Goal: Task Accomplishment & Management: Manage account settings

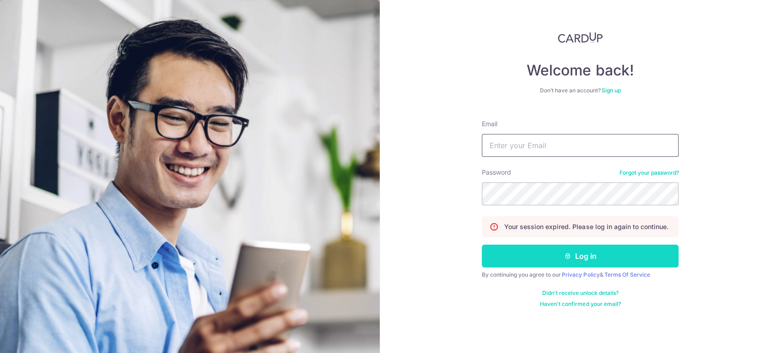
type input "[EMAIL_ADDRESS][DOMAIN_NAME]"
click at [542, 251] on button "Log in" at bounding box center [580, 256] width 197 height 23
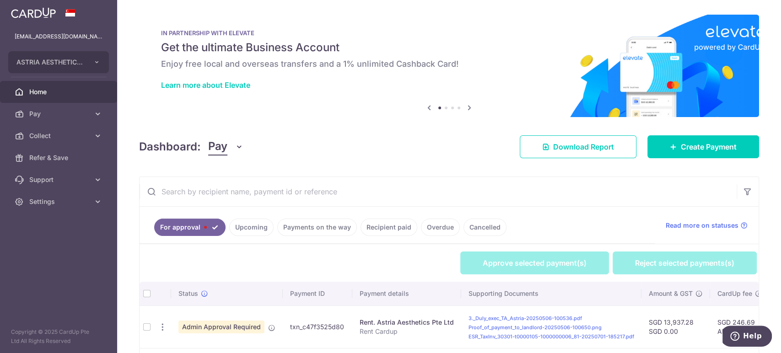
click at [230, 150] on button "Pay" at bounding box center [225, 146] width 35 height 17
click at [225, 191] on link "Collect" at bounding box center [256, 194] width 95 height 22
click at [242, 147] on icon "button" at bounding box center [239, 146] width 9 height 9
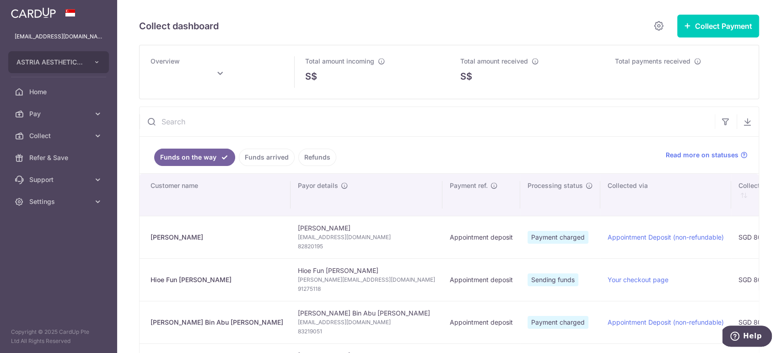
drag, startPoint x: 195, startPoint y: 237, endPoint x: 145, endPoint y: 236, distance: 50.3
click at [145, 236] on td "[PERSON_NAME]" at bounding box center [215, 237] width 151 height 43
copy div "[PERSON_NAME]"
type input "[DATE]"
click at [298, 247] on span "82820195" at bounding box center [366, 246] width 137 height 9
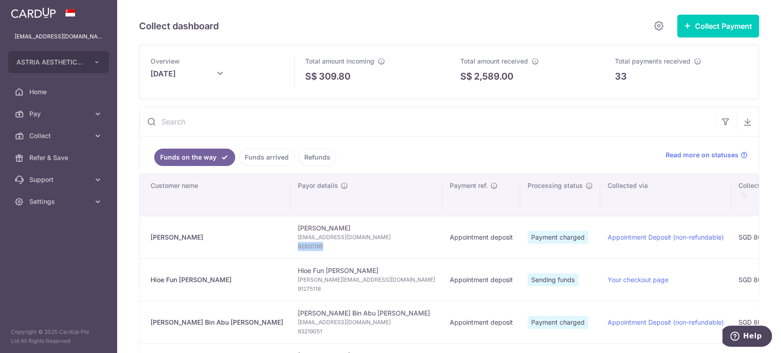
click at [298, 246] on span "82820195" at bounding box center [366, 246] width 137 height 9
copy tr "82820195"
click at [326, 237] on span "[EMAIL_ADDRESS][DOMAIN_NAME]" at bounding box center [366, 237] width 137 height 9
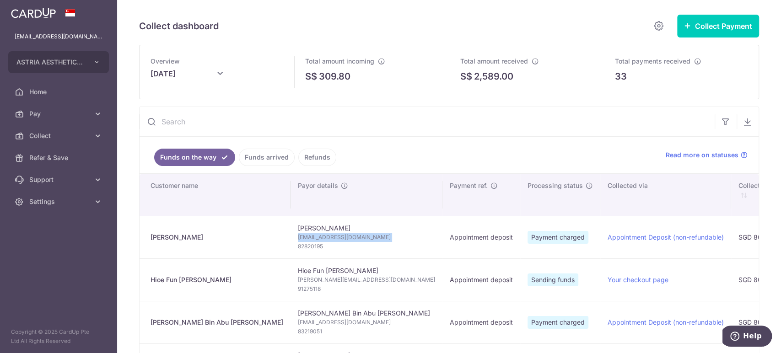
click at [326, 237] on span "[EMAIL_ADDRESS][DOMAIN_NAME]" at bounding box center [366, 237] width 137 height 9
copy td "[EMAIL_ADDRESS][DOMAIN_NAME]"
